Goal: Task Accomplishment & Management: Use online tool/utility

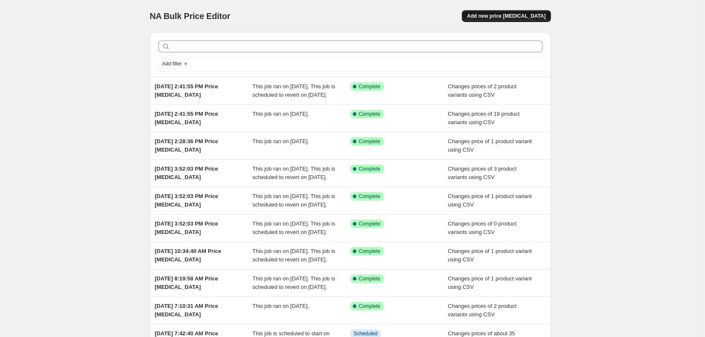
click at [517, 12] on button "Add new price change job" at bounding box center [506, 16] width 89 height 12
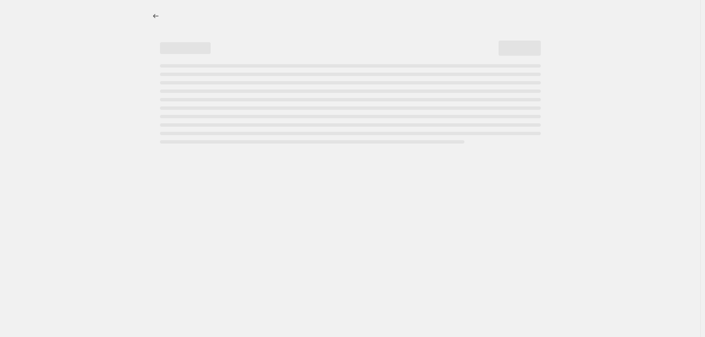
select select "percentage"
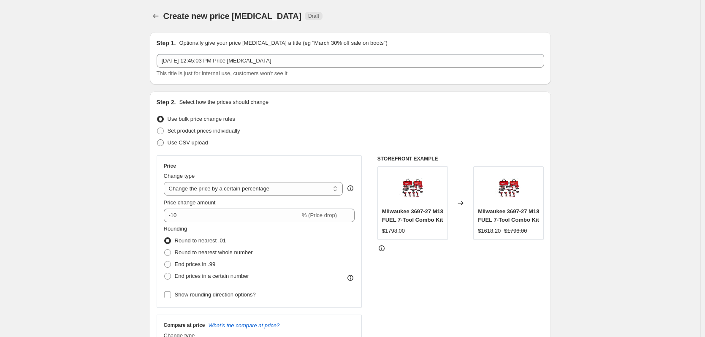
click at [192, 142] on span "Use CSV upload" at bounding box center [188, 142] width 41 height 6
click at [158, 140] on input "Use CSV upload" at bounding box center [157, 139] width 0 height 0
radio input "true"
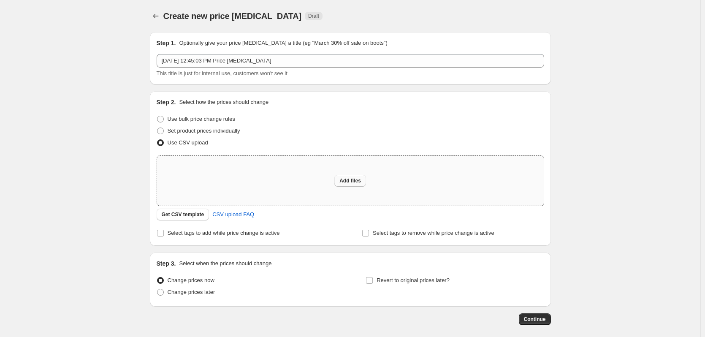
click at [339, 181] on button "Add files" at bounding box center [350, 181] width 32 height 12
type input "C:\fakepath\csv_template 1.csv"
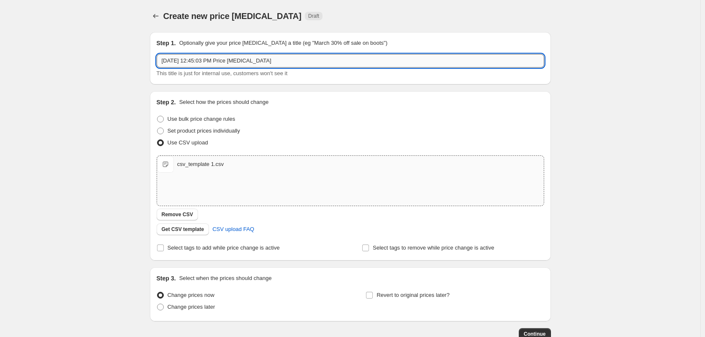
click at [282, 57] on input "Oct 4, 2025, 12:45:03 PM Price change job" at bounding box center [351, 61] width 388 height 14
click at [311, 60] on input "Oct 4, 2025, 12:45:03 PM Price change job - MAKIT NO MAP OCT" at bounding box center [351, 61] width 388 height 14
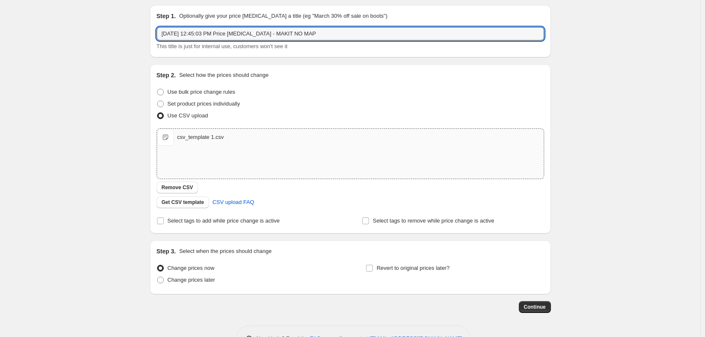
scroll to position [54, 0]
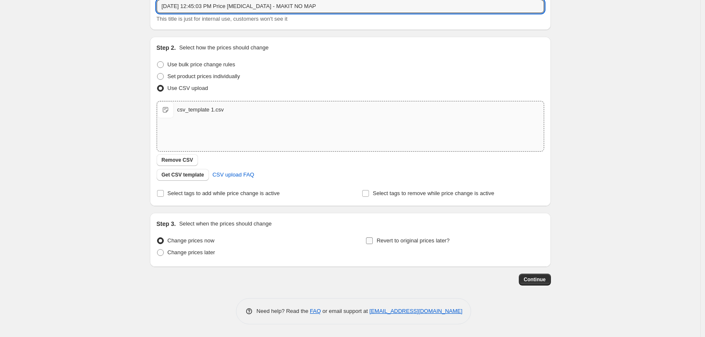
type input "Oct 4, 2025, 12:45:03 PM Price change job - MAKIT NO MAP"
click at [439, 241] on span "Revert to original prices later?" at bounding box center [413, 240] width 73 height 6
click at [373, 241] on input "Revert to original prices later?" at bounding box center [369, 240] width 7 height 7
checkbox input "true"
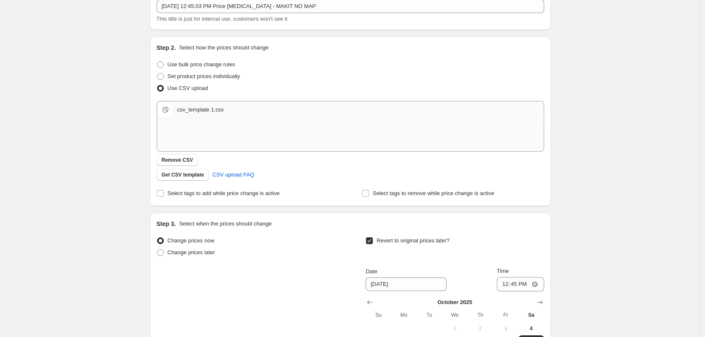
scroll to position [199, 0]
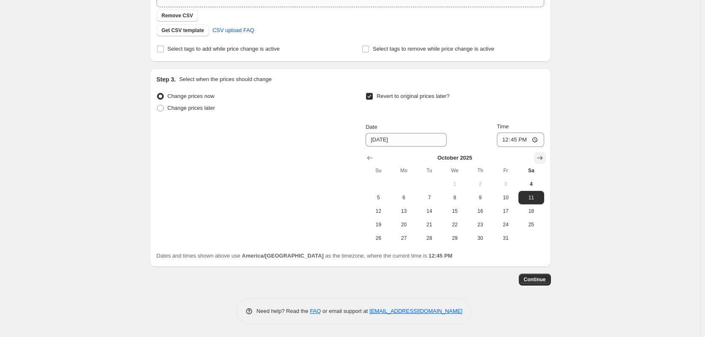
click at [545, 153] on button "Show next month, November 2025" at bounding box center [540, 158] width 12 height 12
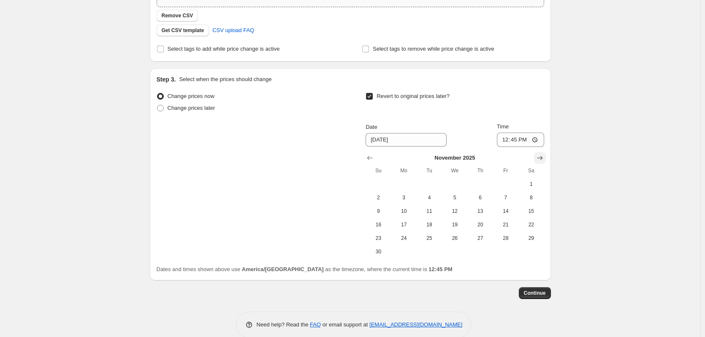
click at [545, 153] on button "Show next month, December 2025" at bounding box center [540, 158] width 12 height 12
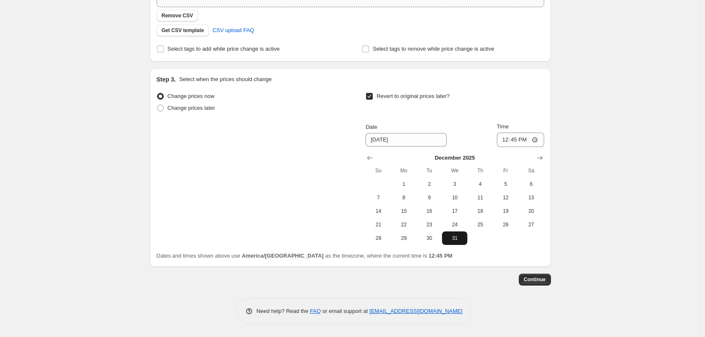
click at [462, 242] on button "31" at bounding box center [454, 238] width 25 height 14
type input "12/31/2025"
click at [507, 137] on input "12:45" at bounding box center [520, 140] width 47 height 14
click at [515, 139] on input "12:45" at bounding box center [520, 140] width 47 height 14
click at [514, 141] on input "12:09" at bounding box center [520, 140] width 47 height 14
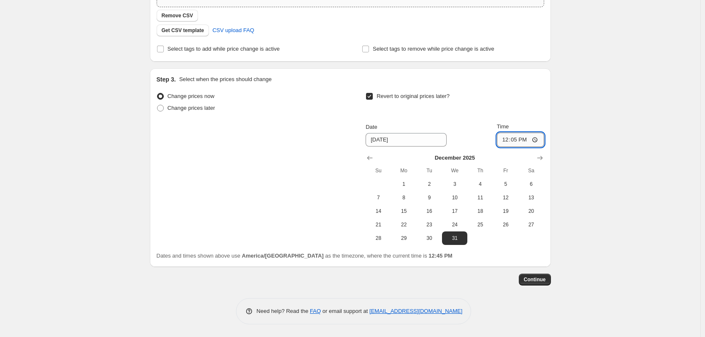
type input "12:59"
click at [539, 277] on span "Continue" at bounding box center [535, 279] width 22 height 7
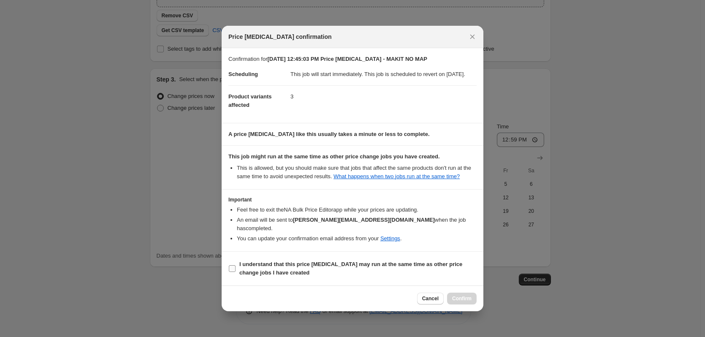
click at [291, 261] on b "I understand that this price change job may run at the same time as other price…" at bounding box center [350, 268] width 223 height 15
click at [236, 265] on input "I understand that this price change job may run at the same time as other price…" at bounding box center [232, 268] width 7 height 7
checkbox input "true"
click at [469, 298] on span "Confirm" at bounding box center [461, 298] width 19 height 7
type input "Oct 4, 2025, 12:45:03 PM Price change job - MAKIT NO MAP"
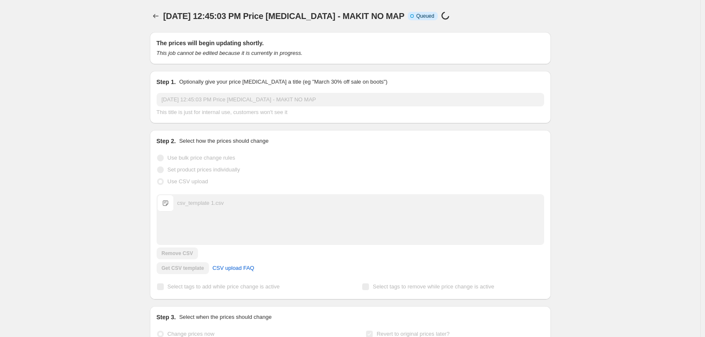
scroll to position [199, 0]
